Goal: Task Accomplishment & Management: Complete application form

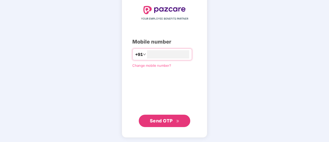
scroll to position [28, 0]
click at [155, 123] on span "Send OTP" at bounding box center [165, 120] width 30 height 7
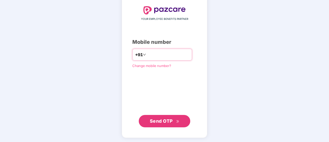
drag, startPoint x: 168, startPoint y: 53, endPoint x: 156, endPoint y: 55, distance: 11.7
click at [156, 55] on input "**********" at bounding box center [168, 54] width 42 height 8
type input "**********"
click at [178, 121] on icon "double-right" at bounding box center [177, 121] width 3 height 3
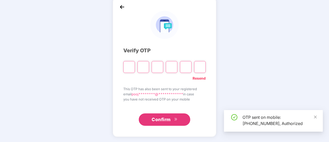
scroll to position [26, 0]
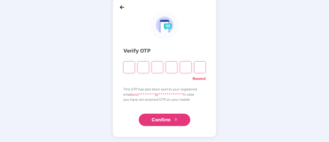
type input "*"
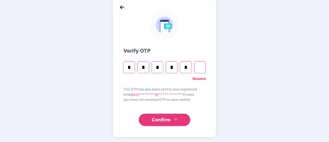
type input "*"
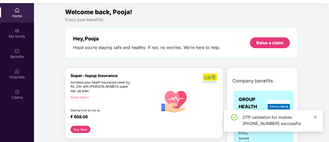
click at [316, 117] on icon "close" at bounding box center [316, 117] width 4 height 4
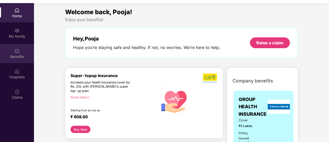
click at [20, 48] on div "Benefits" at bounding box center [17, 53] width 34 height 19
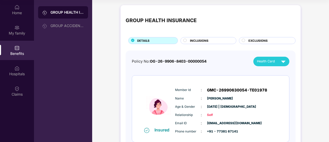
scroll to position [0, 0]
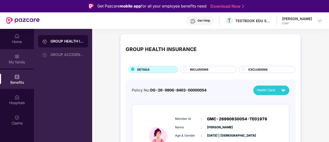
click at [25, 53] on div "My family" at bounding box center [17, 58] width 34 height 19
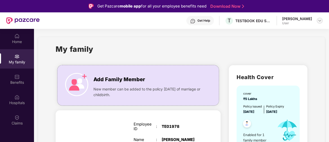
click at [320, 20] on img at bounding box center [320, 21] width 4 height 4
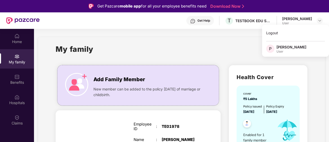
click at [291, 18] on div "[PERSON_NAME]" at bounding box center [297, 18] width 30 height 5
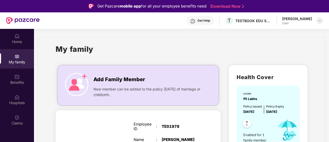
click at [319, 22] on img at bounding box center [320, 21] width 4 height 4
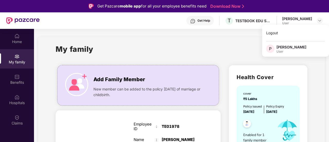
click at [296, 46] on div "[PERSON_NAME]" at bounding box center [291, 47] width 30 height 5
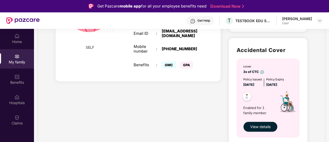
scroll to position [156, 0]
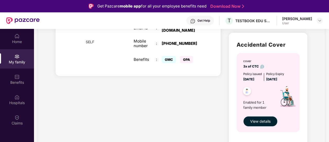
click at [265, 120] on span "View details" at bounding box center [260, 121] width 20 height 6
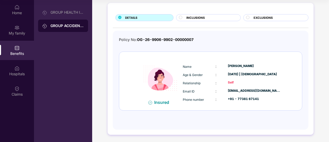
scroll to position [0, 0]
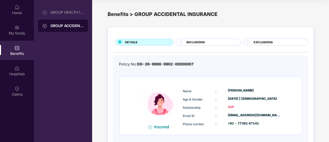
click at [212, 42] on div "INCLUSIONS" at bounding box center [211, 42] width 54 height 5
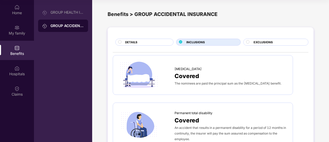
click at [265, 43] on span "EXCLUSIONS" at bounding box center [263, 42] width 19 height 5
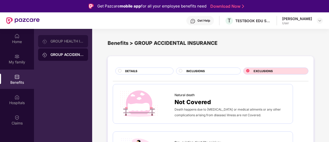
click at [68, 38] on div "GROUP HEALTH INSURANCE" at bounding box center [63, 41] width 50 height 12
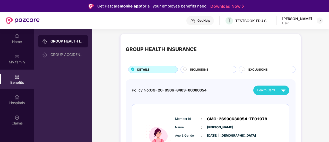
click at [220, 68] on div "INCLUSIONS" at bounding box center [210, 69] width 46 height 5
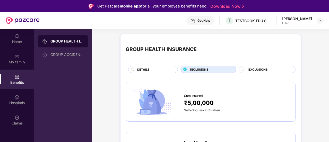
click at [259, 71] on span "EXCLUSIONS" at bounding box center [257, 69] width 19 height 5
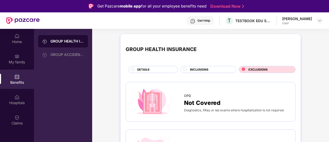
click at [269, 67] on div "EXCLUSIONS" at bounding box center [267, 69] width 57 height 7
click at [158, 67] on div "DETAILS" at bounding box center [155, 69] width 40 height 5
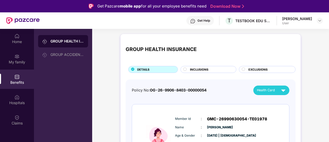
scroll to position [32, 0]
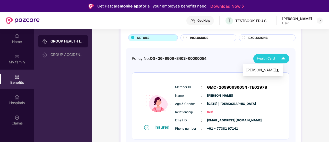
click at [282, 59] on img at bounding box center [283, 58] width 9 height 9
click at [278, 70] on div "[PERSON_NAME]" at bounding box center [262, 70] width 33 height 6
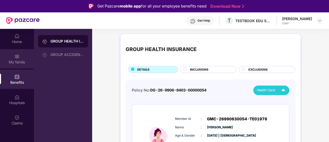
click at [18, 55] on img at bounding box center [16, 56] width 5 height 5
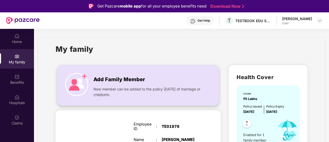
click at [81, 86] on img at bounding box center [76, 84] width 23 height 23
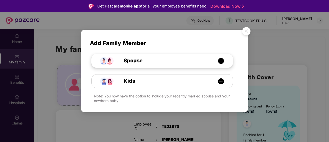
click at [210, 59] on div "Spouse" at bounding box center [165, 61] width 106 height 8
select select "****"
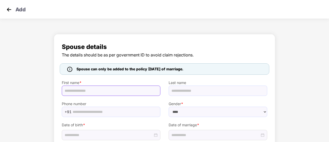
click at [110, 87] on input "text" at bounding box center [111, 90] width 99 height 10
type input "******"
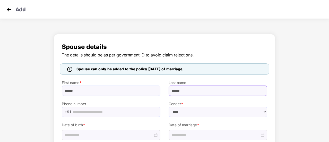
scroll to position [15, 0]
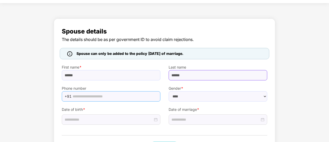
type input "******"
click at [100, 94] on input "text" at bounding box center [115, 96] width 85 height 8
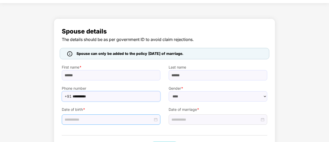
type input "**********"
click at [156, 118] on div at bounding box center [111, 120] width 93 height 6
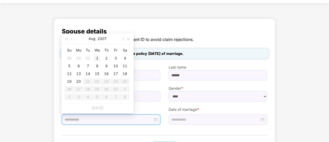
type input "**********"
click at [124, 38] on button "button" at bounding box center [123, 38] width 6 height 10
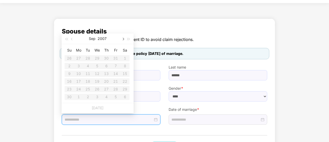
click at [124, 38] on button "button" at bounding box center [123, 38] width 6 height 10
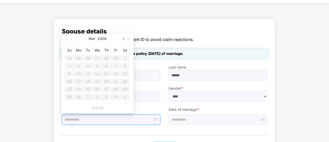
click at [124, 38] on button "button" at bounding box center [123, 38] width 6 height 10
drag, startPoint x: 124, startPoint y: 38, endPoint x: 72, endPoint y: 38, distance: 52.3
click at [72, 38] on div "[DATE]" at bounding box center [98, 38] width 72 height 11
click at [72, 38] on button "button" at bounding box center [72, 38] width 6 height 10
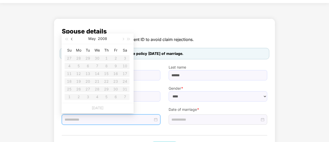
click at [72, 38] on button "button" at bounding box center [72, 38] width 6 height 10
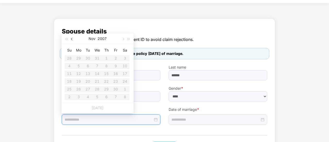
click at [72, 38] on button "button" at bounding box center [72, 38] width 6 height 10
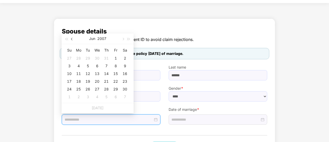
click at [72, 38] on button "button" at bounding box center [72, 38] width 6 height 10
click at [103, 38] on button "2007" at bounding box center [102, 38] width 9 height 10
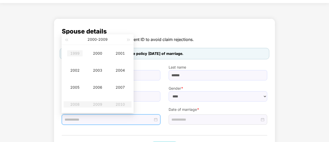
type input "**********"
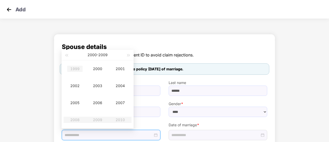
scroll to position [10, 0]
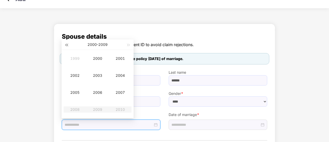
click at [68, 46] on span "button" at bounding box center [66, 45] width 3 height 3
type input "**********"
click at [77, 94] on div "1995" at bounding box center [74, 92] width 15 height 6
type input "**********"
click at [121, 93] on div "Sep" at bounding box center [120, 92] width 15 height 6
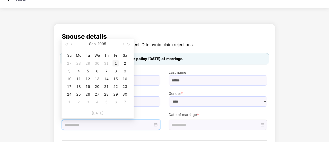
type input "**********"
click at [116, 63] on div "1" at bounding box center [116, 63] width 6 height 6
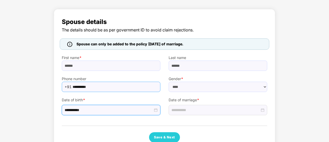
scroll to position [27, 0]
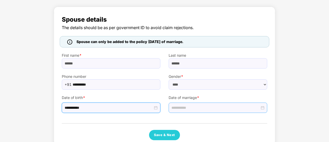
click at [263, 107] on div at bounding box center [217, 108] width 93 height 6
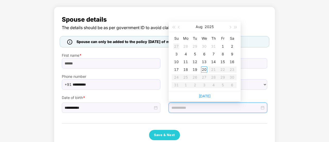
type input "**********"
click at [178, 26] on button "button" at bounding box center [179, 27] width 6 height 10
click at [176, 63] on table "Su Mo Tu We Th Fr Sa 29 30 1 2 3 4 5 6 7 8 9 10 11 12 13 14 15 16 17 18 19 20 2…" at bounding box center [204, 61] width 65 height 55
type input "**********"
click at [193, 69] on div "22" at bounding box center [195, 69] width 6 height 6
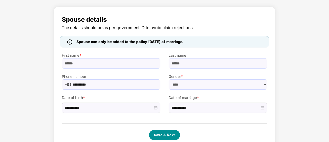
click at [165, 132] on button "Save & Next" at bounding box center [164, 135] width 31 height 10
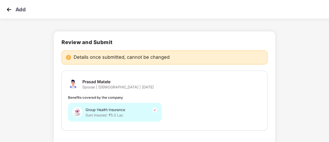
scroll to position [35, 0]
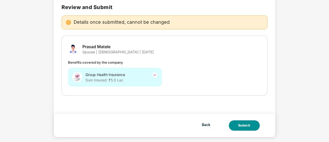
click at [242, 125] on div "Submit" at bounding box center [244, 125] width 12 height 5
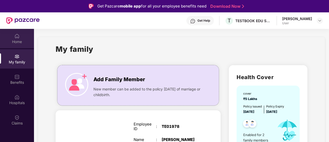
click at [20, 39] on div "Home" at bounding box center [17, 41] width 34 height 5
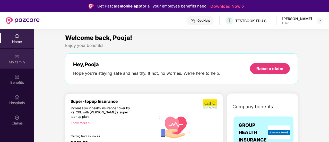
click at [21, 59] on div "My family" at bounding box center [17, 61] width 34 height 5
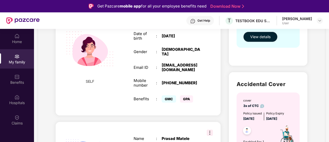
scroll to position [118, 0]
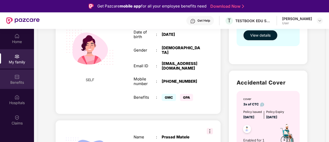
click at [16, 79] on div "Benefits" at bounding box center [17, 79] width 34 height 19
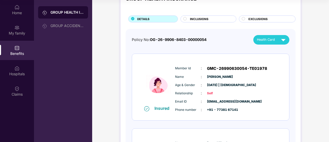
scroll to position [21, 0]
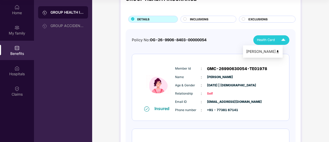
click at [276, 38] on div "Health Card" at bounding box center [272, 40] width 31 height 9
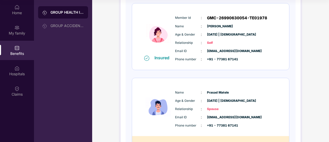
scroll to position [72, 0]
click at [233, 99] on span "01 Sept 1995 | Male" at bounding box center [220, 100] width 26 height 5
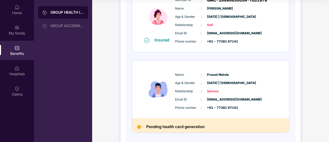
scroll to position [112, 0]
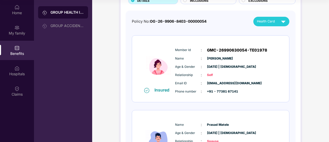
scroll to position [32, 0]
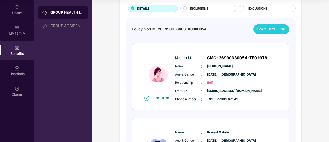
click at [230, 34] on div "Policy No: OG-26-9906-8403-00000054 Health Card Insured Member Id : GMC-2699063…" at bounding box center [211, 111] width 158 height 174
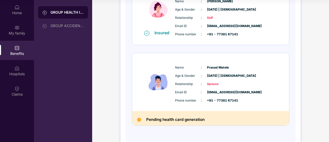
scroll to position [112, 0]
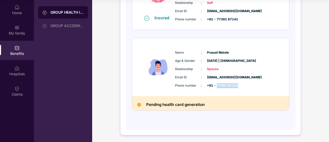
drag, startPoint x: 216, startPoint y: 85, endPoint x: 243, endPoint y: 83, distance: 26.9
click at [243, 83] on div "Phone number : +91 - 77381 67141" at bounding box center [226, 86] width 102 height 6
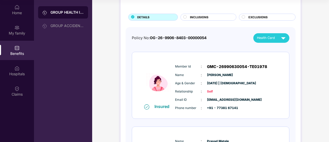
scroll to position [0, 0]
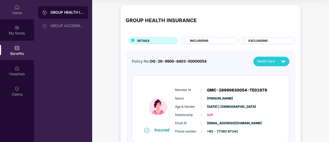
click at [22, 11] on div "Home" at bounding box center [17, 12] width 34 height 5
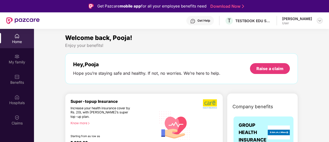
click at [318, 23] on div at bounding box center [320, 21] width 6 height 6
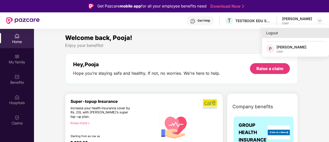
click at [273, 34] on div "Logout" at bounding box center [295, 33] width 67 height 10
